Goal: Find specific page/section: Find specific page/section

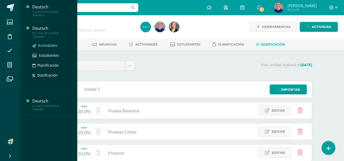
click at [43, 44] on span "Actividades" at bounding box center [48, 45] width 20 height 5
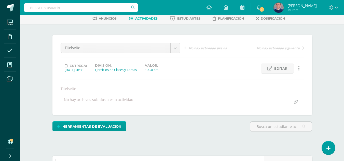
scroll to position [1, 0]
